Goal: Information Seeking & Learning: Learn about a topic

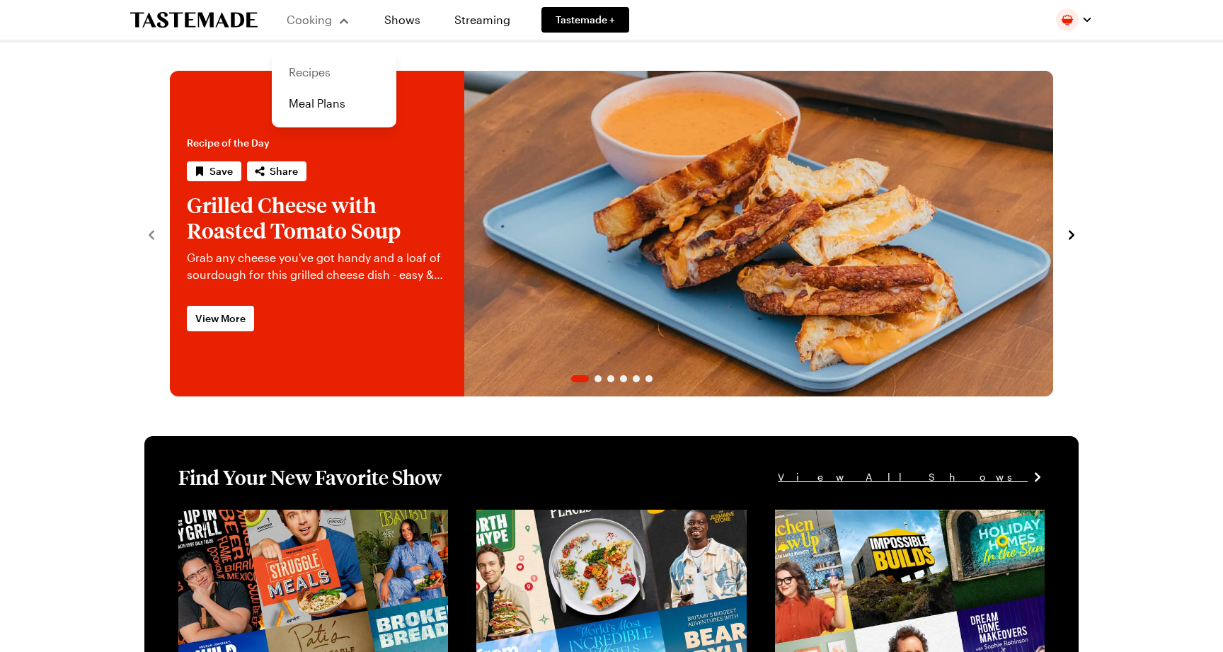
click at [321, 70] on link "Recipes" at bounding box center [334, 72] width 108 height 31
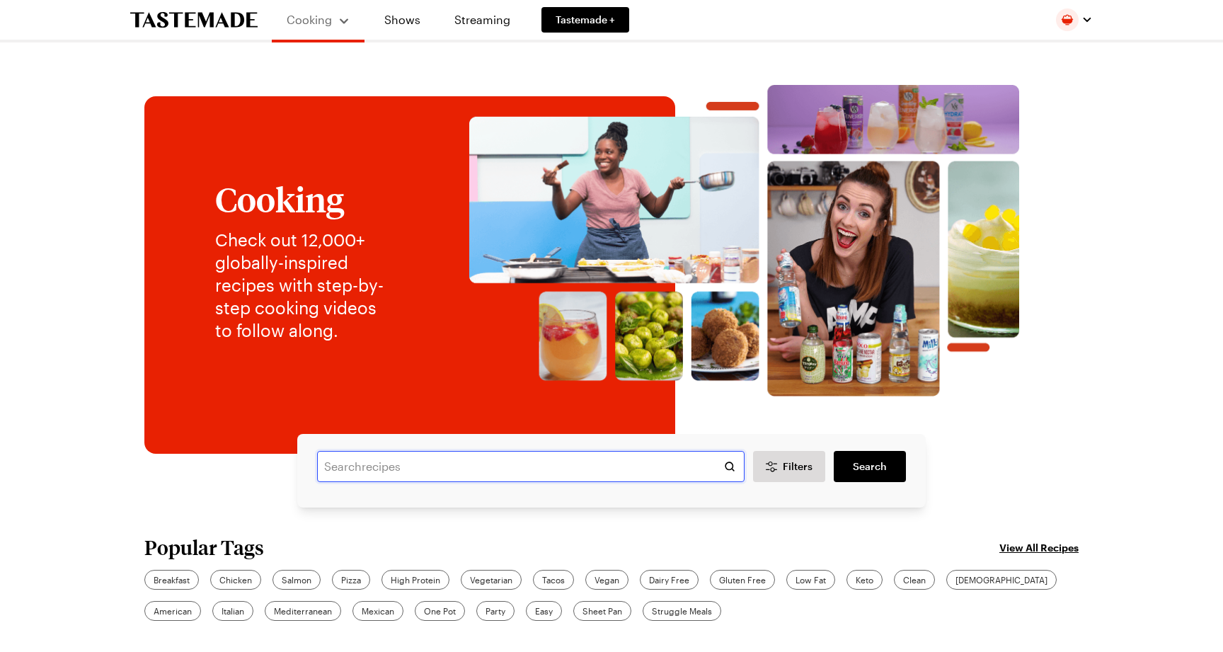
click at [619, 464] on input "text" at bounding box center [530, 466] width 427 height 31
type input "blue apron"
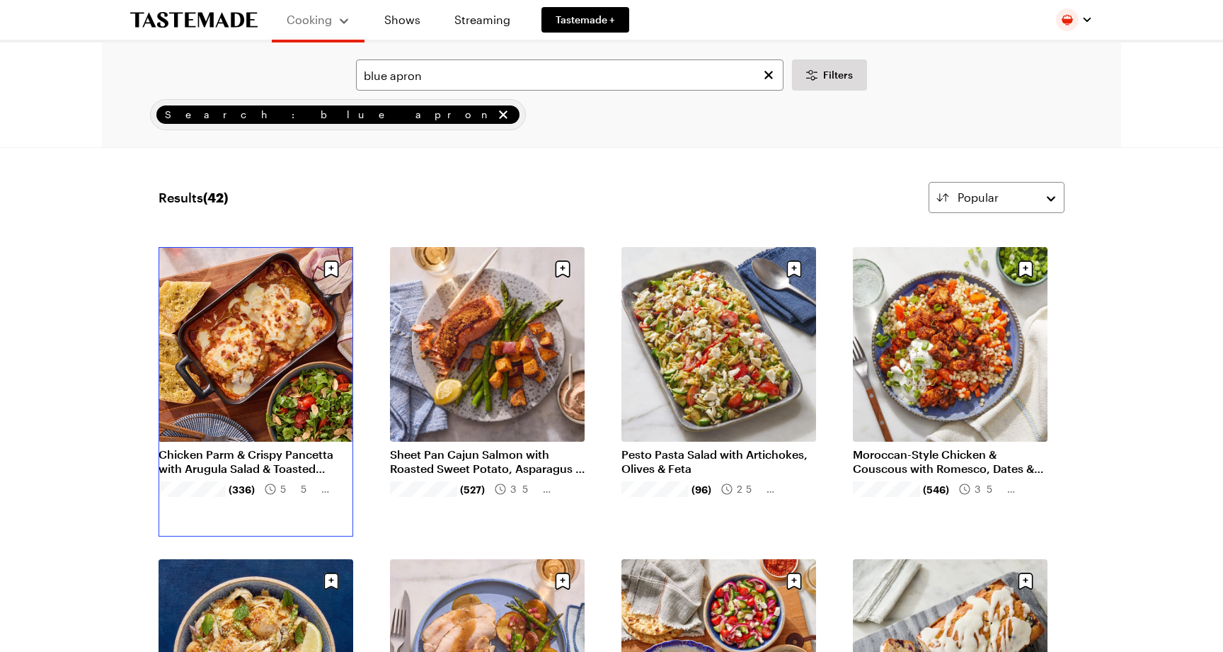
click at [337, 447] on link "Chicken Parm & Crispy Pancetta with Arugula Salad & Toasted Baguette" at bounding box center [256, 461] width 195 height 28
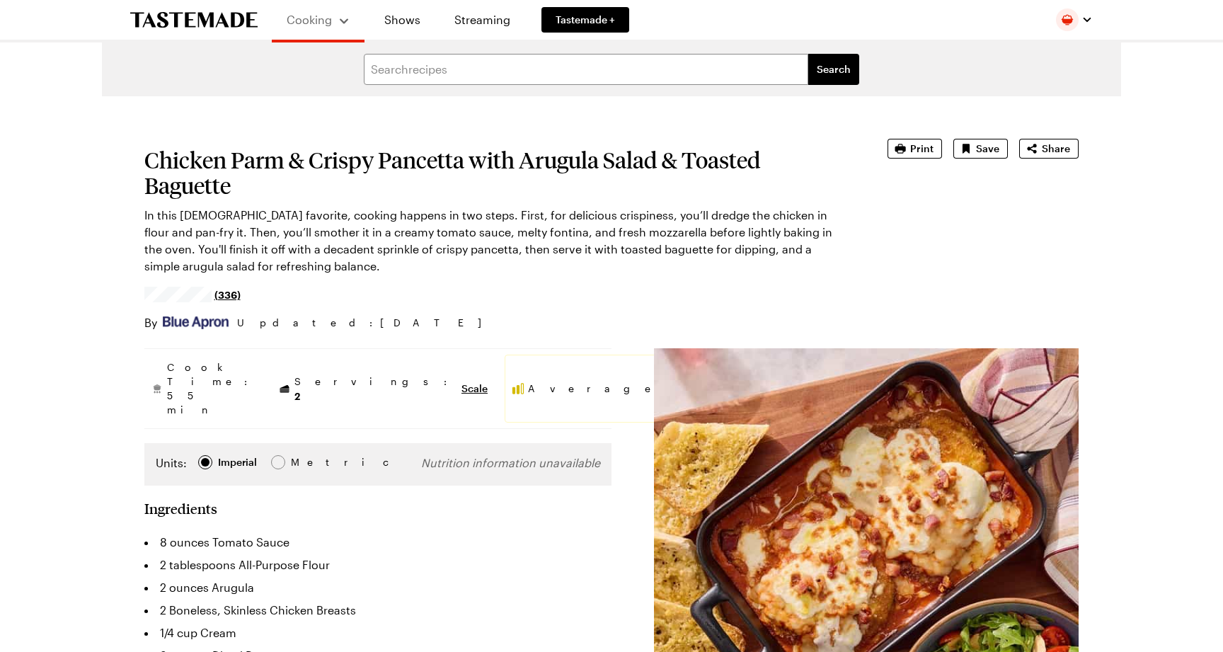
type textarea "x"
click at [393, 163] on h1 "Chicken Parm & Crispy Pancetta with Arugula Salad & Toasted Baguette" at bounding box center [495, 172] width 703 height 51
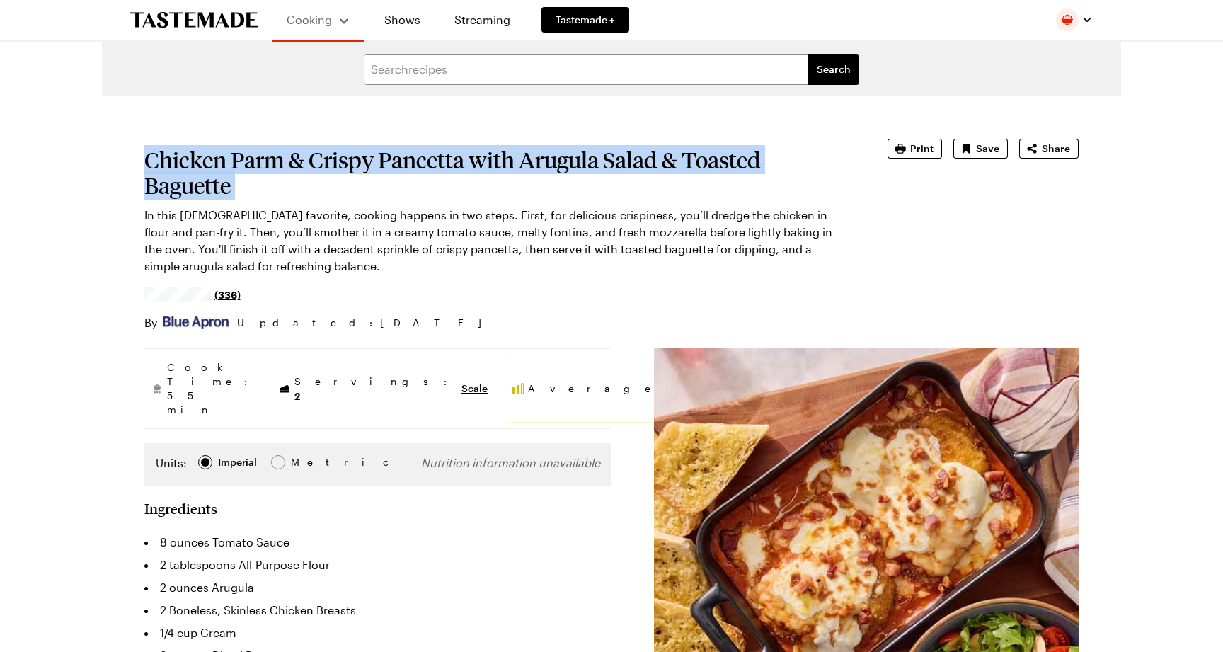
click at [393, 163] on h1 "Chicken Parm & Crispy Pancetta with Arugula Salad & Toasted Baguette" at bounding box center [495, 172] width 703 height 51
copy h1 "Chicken Parm & Crispy Pancetta with Arugula Salad & Toasted Baguette"
